Goal: Information Seeking & Learning: Learn about a topic

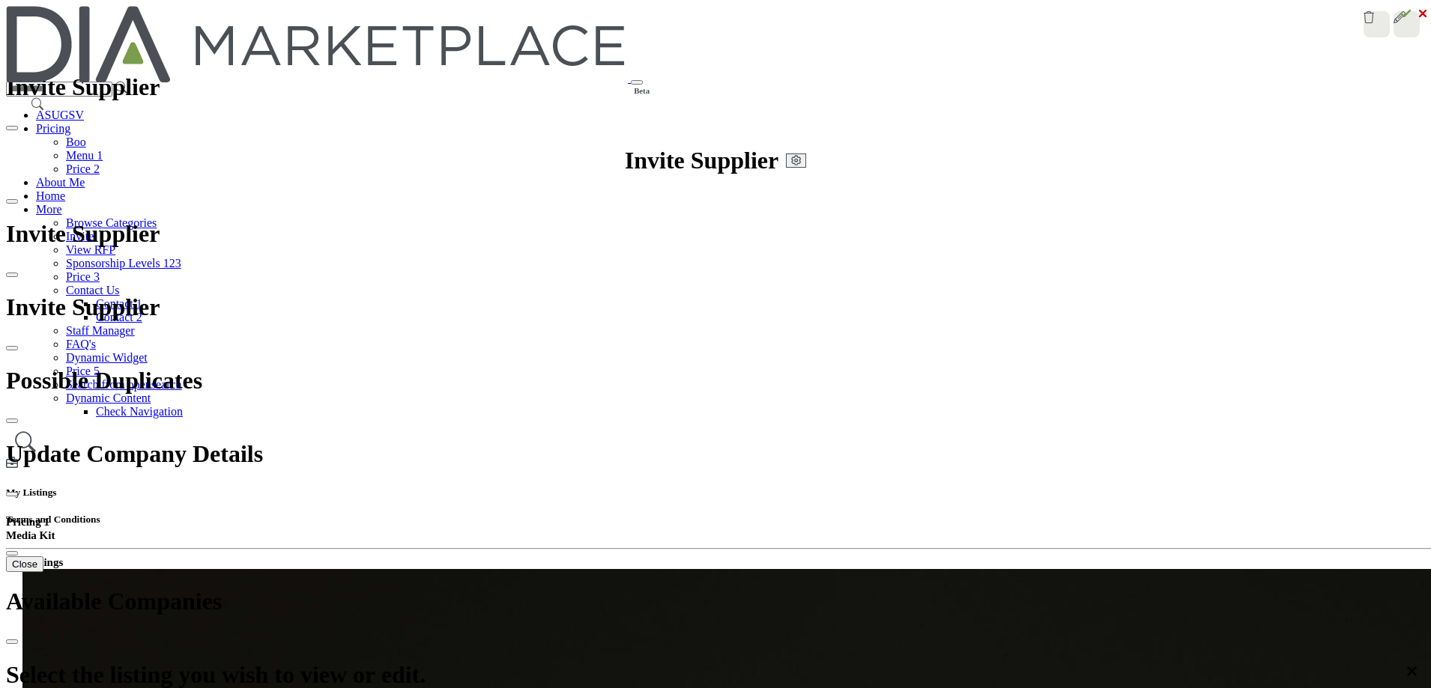
scroll to position [225, 0]
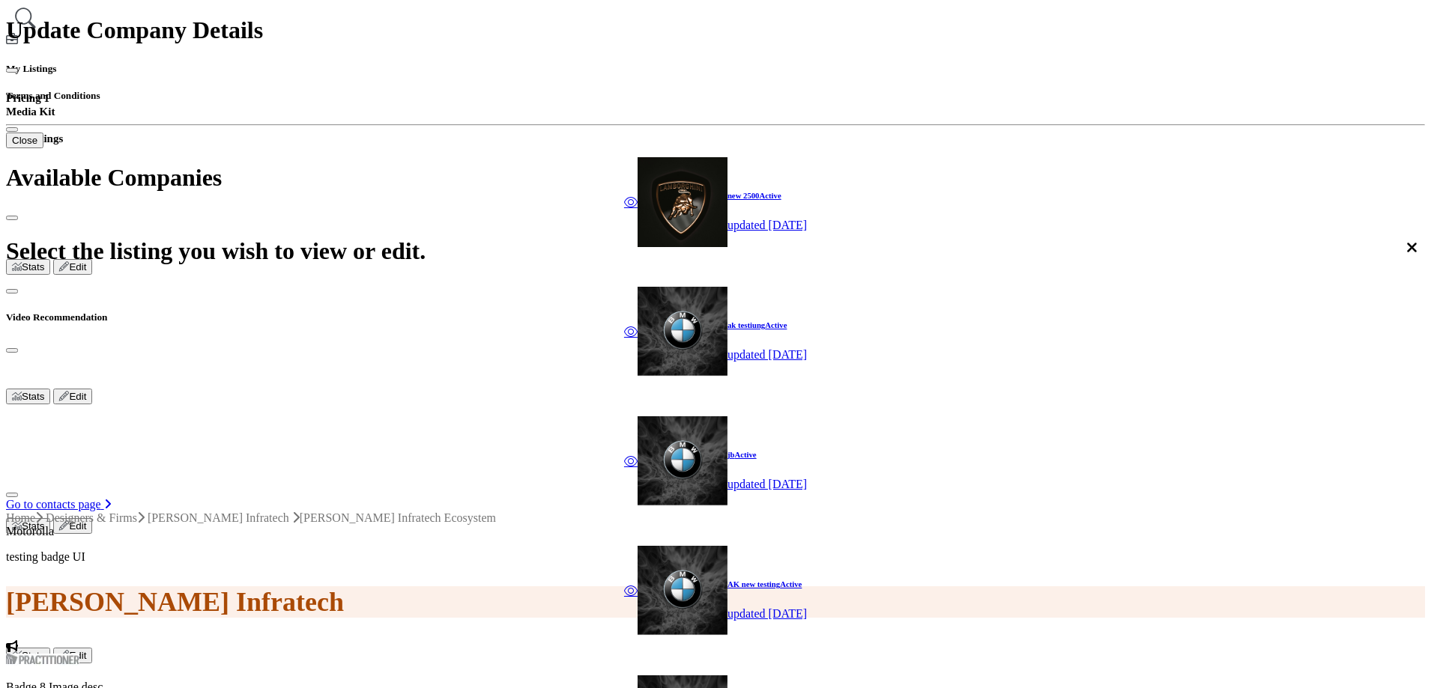
scroll to position [300, 0]
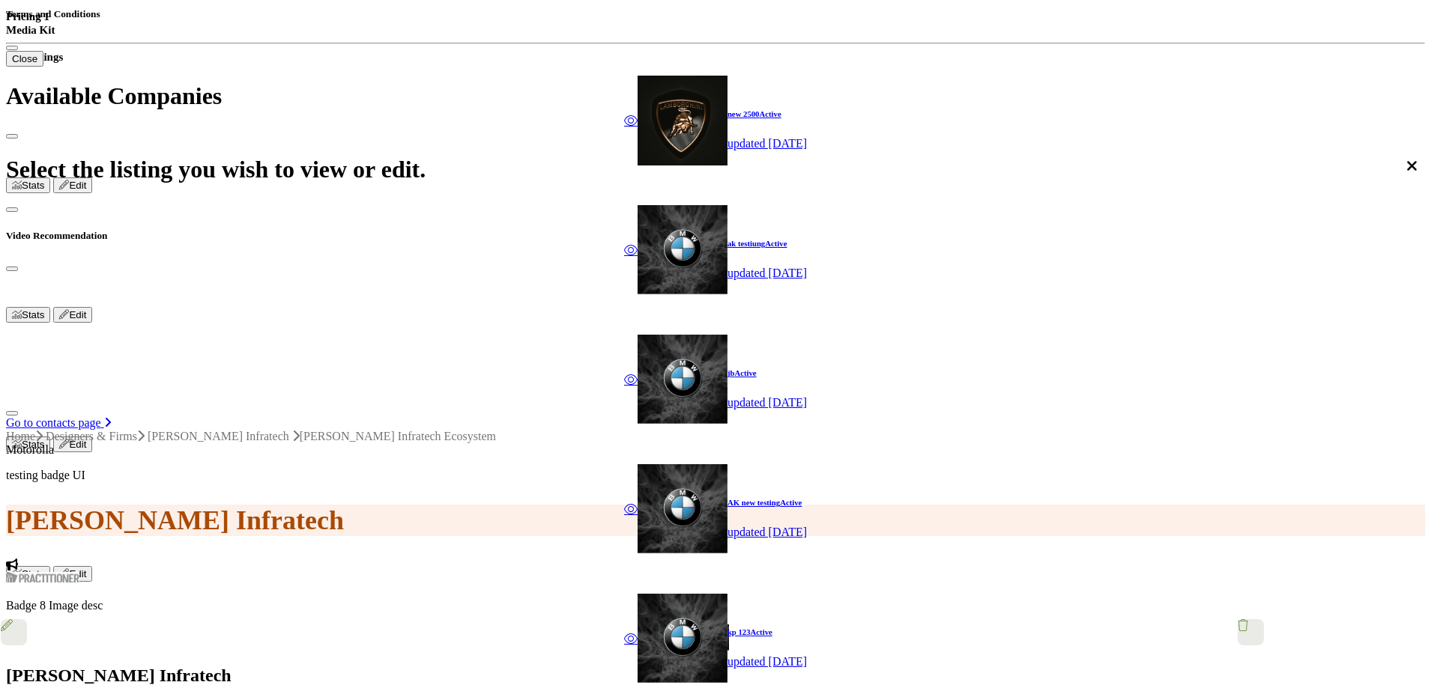
scroll to position [524, 0]
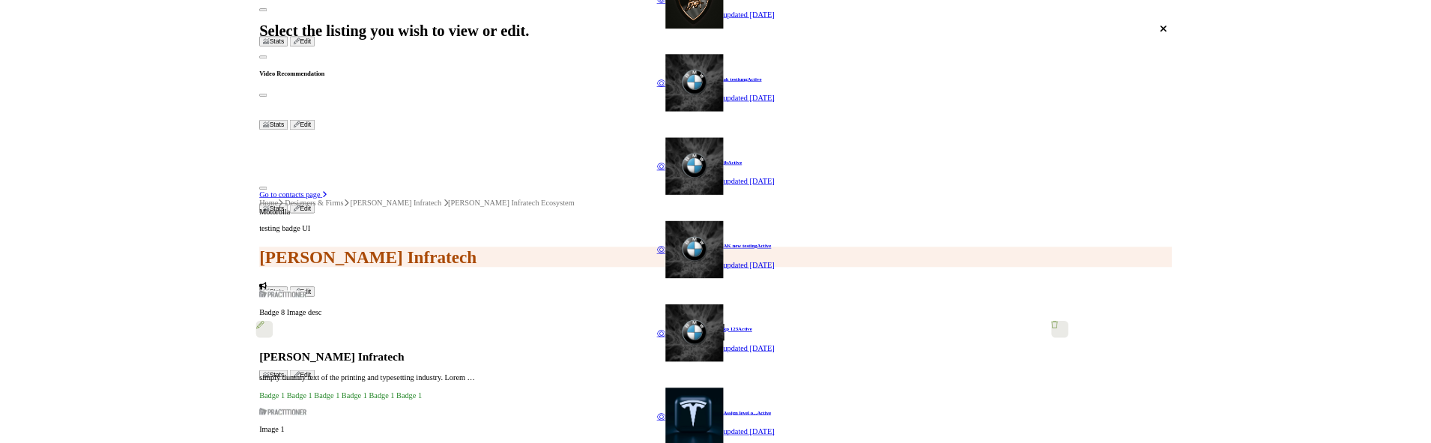
scroll to position [674, 0]
